Goal: Check status: Check status

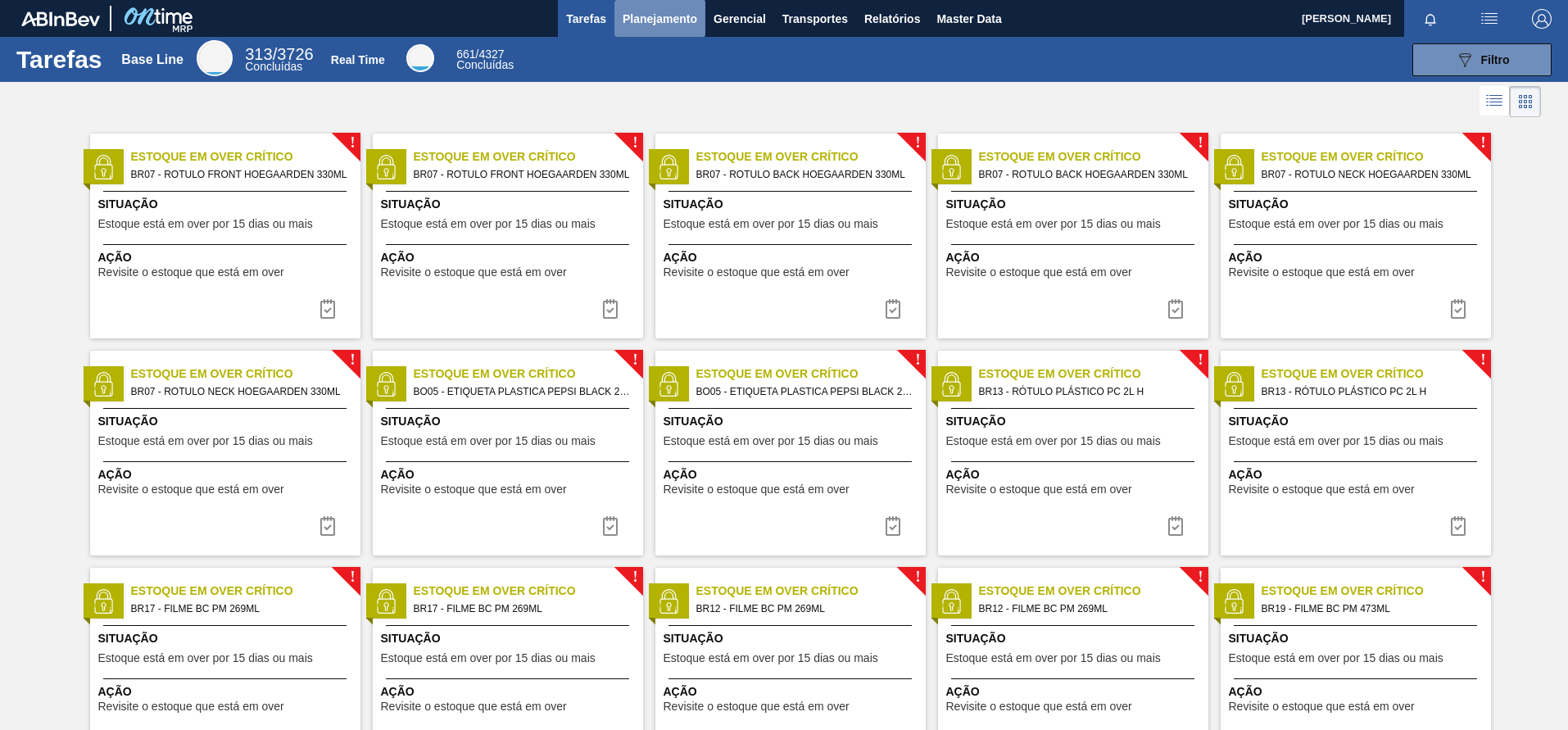
click at [659, 11] on span "Planejamento" at bounding box center [659, 19] width 74 height 20
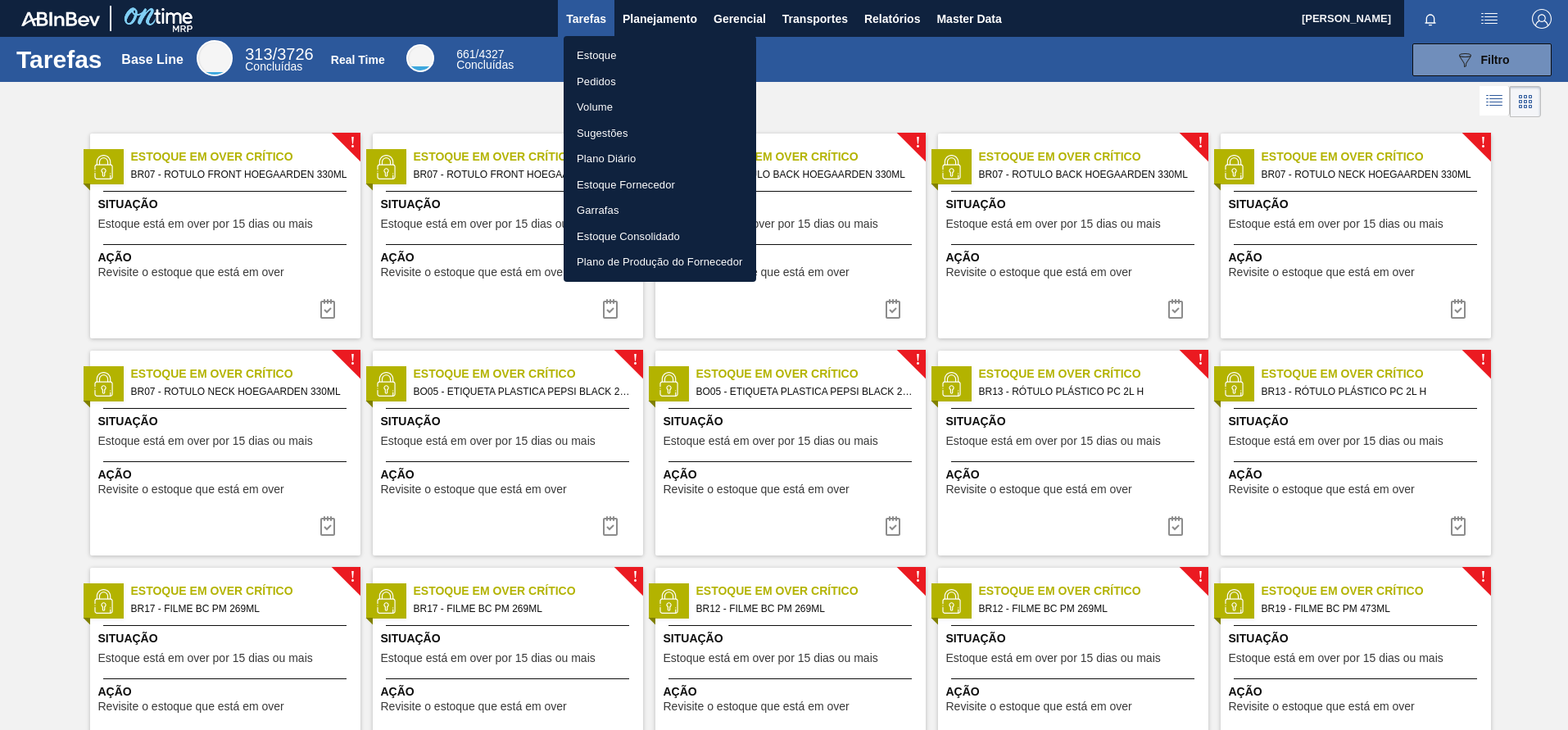
click at [606, 83] on li "Pedidos" at bounding box center [660, 82] width 193 height 26
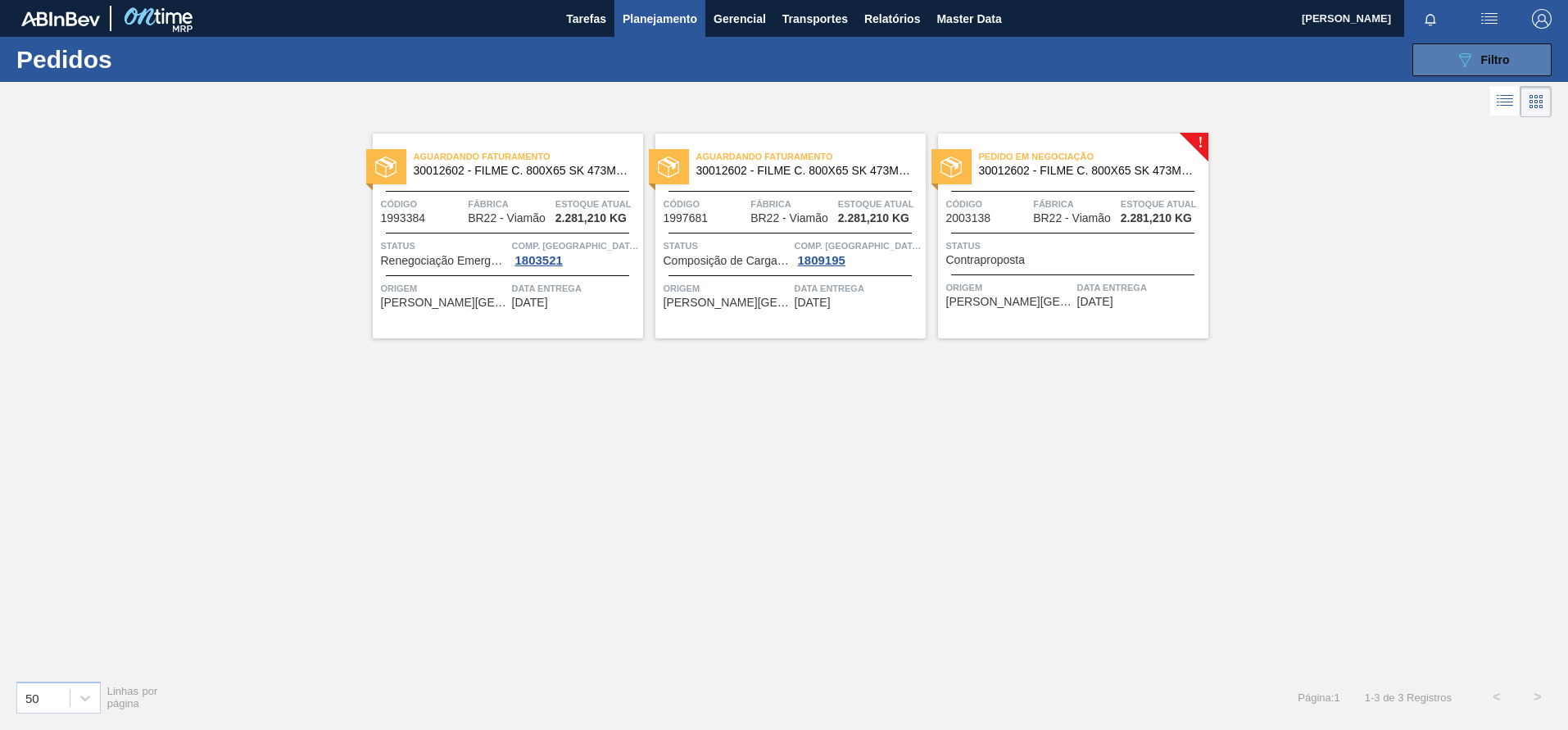
click at [1459, 47] on button "089F7B8B-B2A5-4AFE-B5C0-19BA573D28AC Filtro" at bounding box center [1482, 59] width 139 height 33
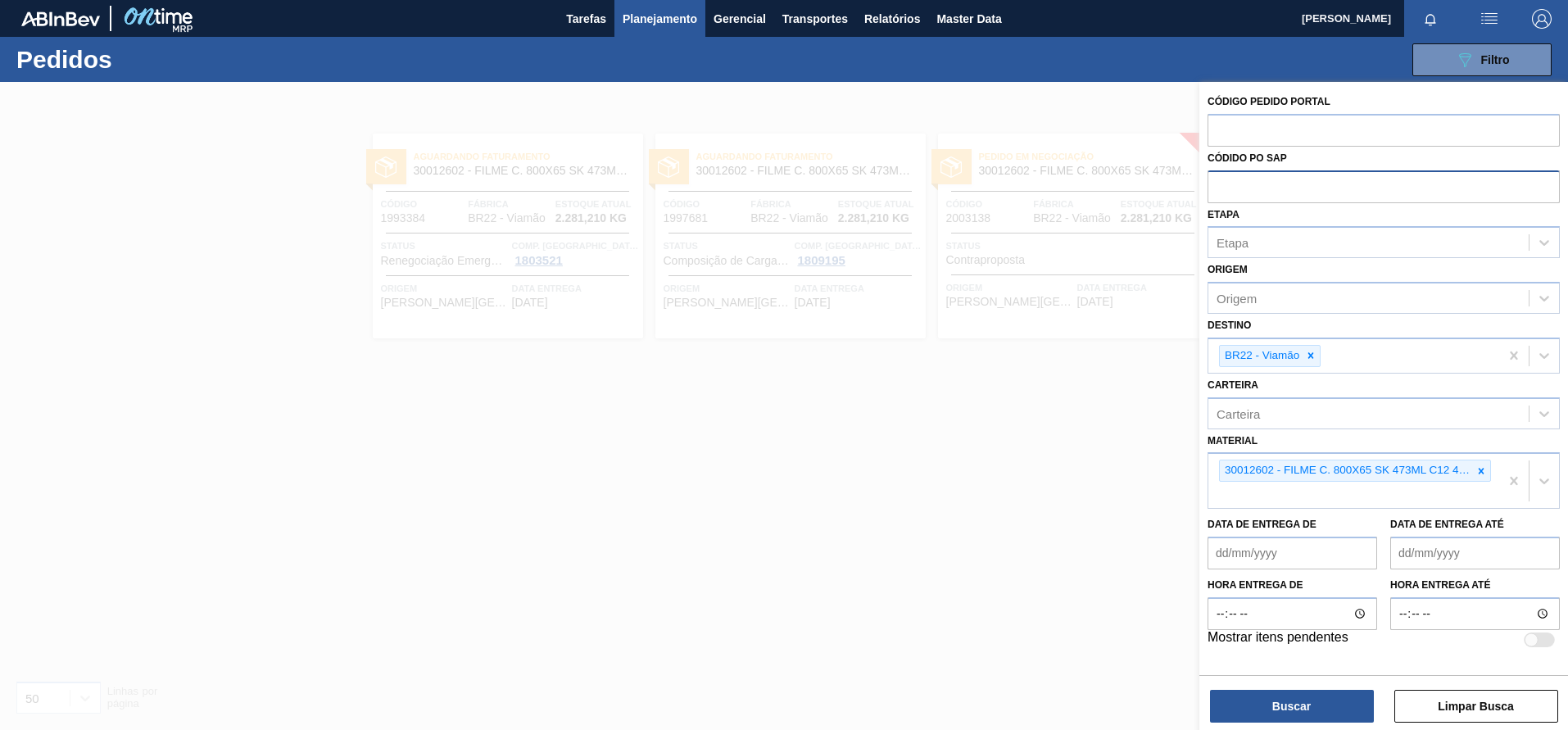
click at [1298, 181] on input "text" at bounding box center [1384, 185] width 353 height 31
paste input "text"
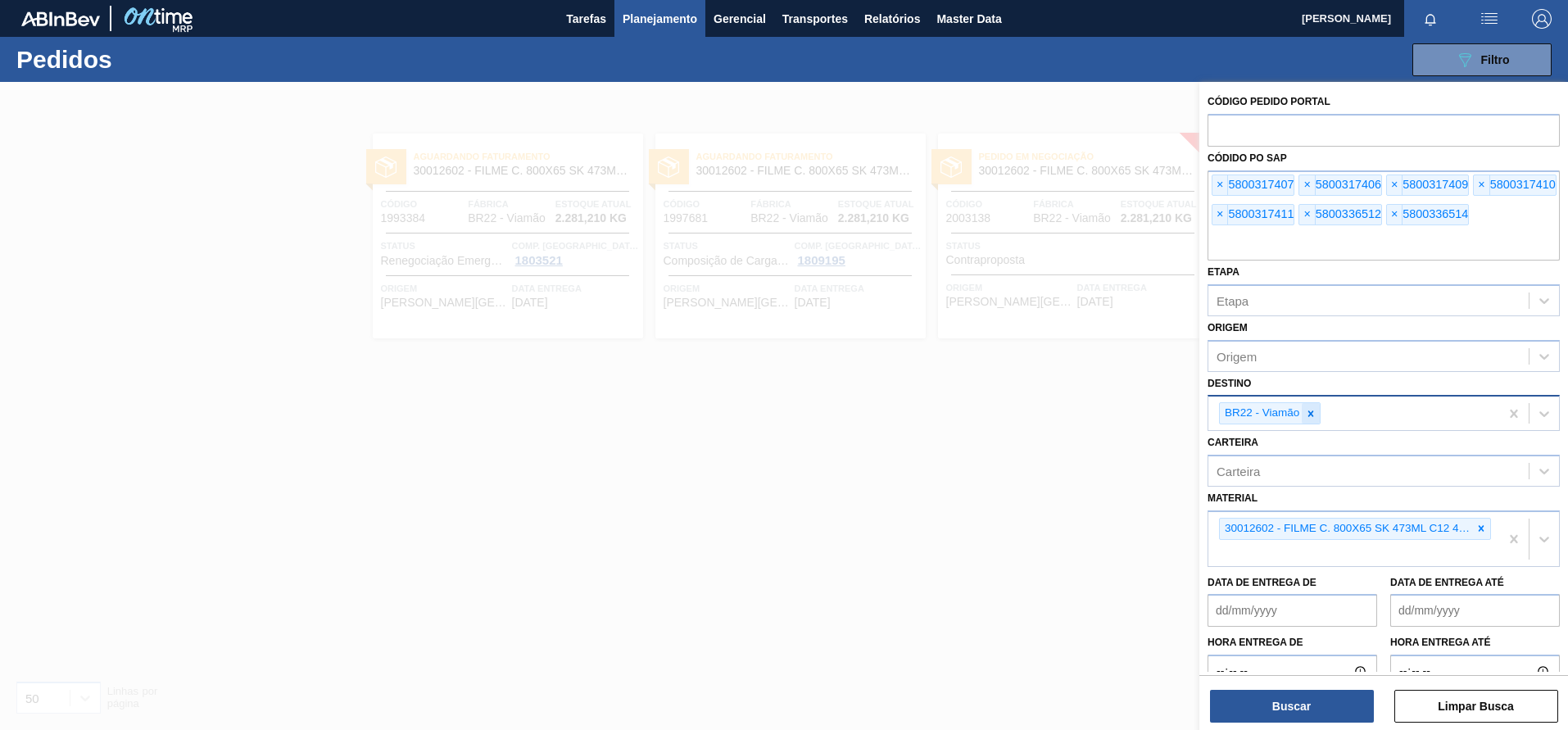
click at [1307, 410] on icon at bounding box center [1310, 413] width 11 height 11
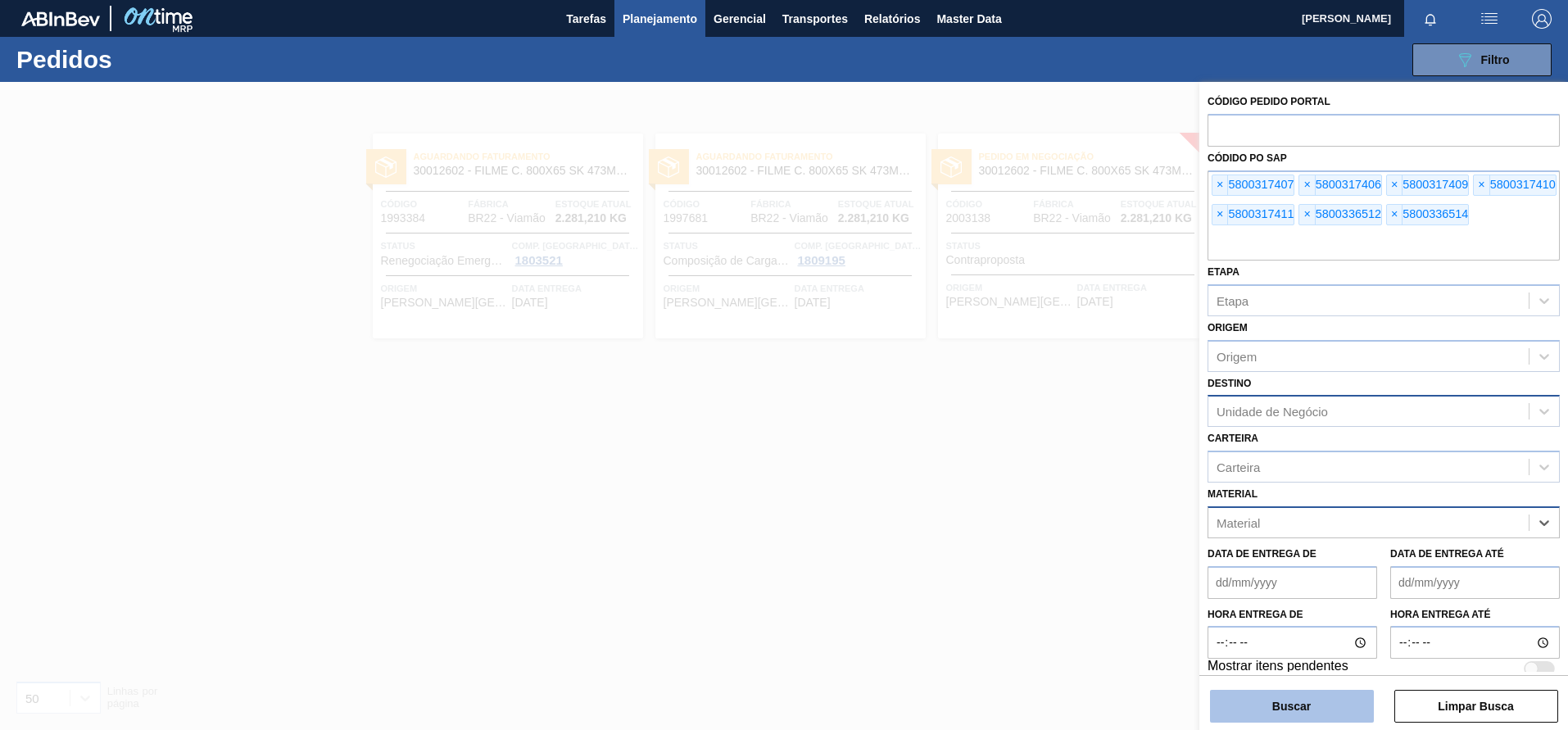
click at [1312, 701] on button "Buscar" at bounding box center [1292, 706] width 164 height 33
